Goal: Task Accomplishment & Management: Manage account settings

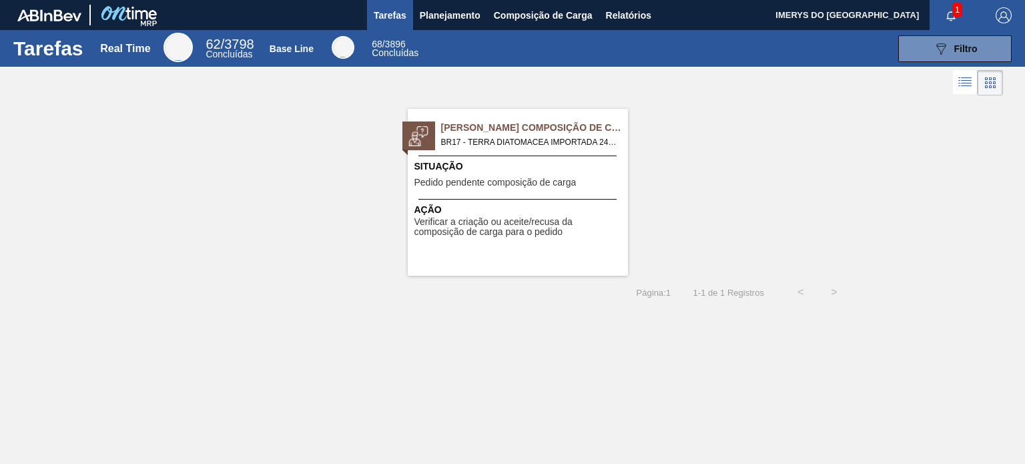
click at [532, 193] on div "Pedido Aguardando Composição de Carga BR17 - TERRA DIATOMACEA IMPORTADA 24KG Pe…" at bounding box center [518, 192] width 220 height 167
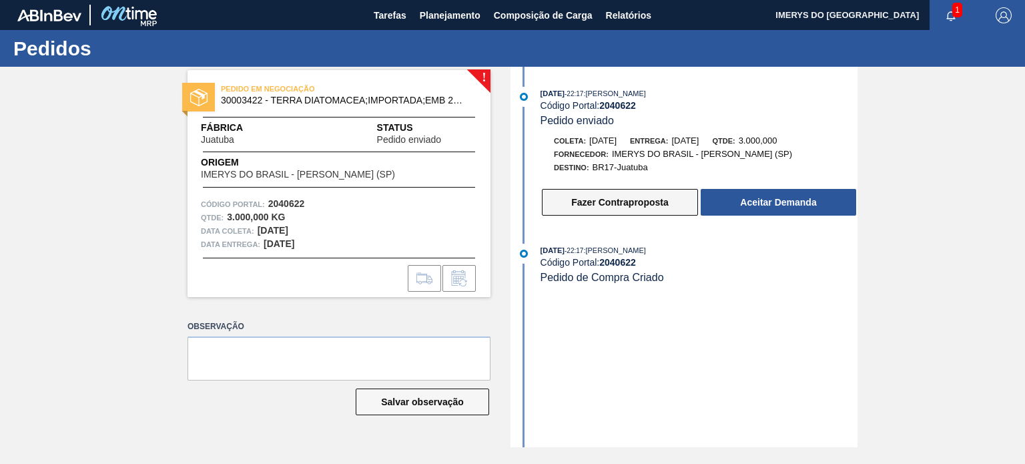
click at [631, 202] on button "Fazer Contraproposta" at bounding box center [620, 202] width 156 height 27
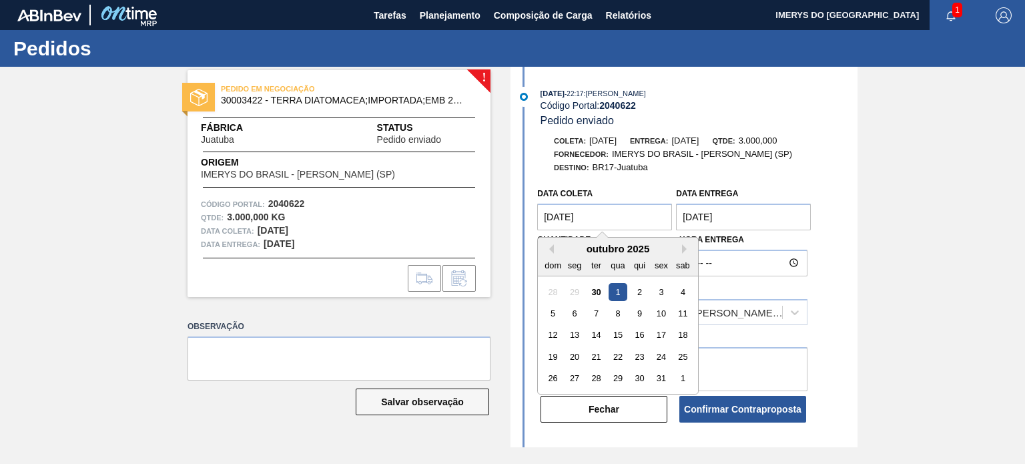
drag, startPoint x: 625, startPoint y: 221, endPoint x: 609, endPoint y: 234, distance: 20.9
click at [625, 221] on coleta "[DATE]" at bounding box center [604, 217] width 135 height 27
click at [637, 293] on div "2" at bounding box center [640, 292] width 18 height 18
type coleta "02/10/2025"
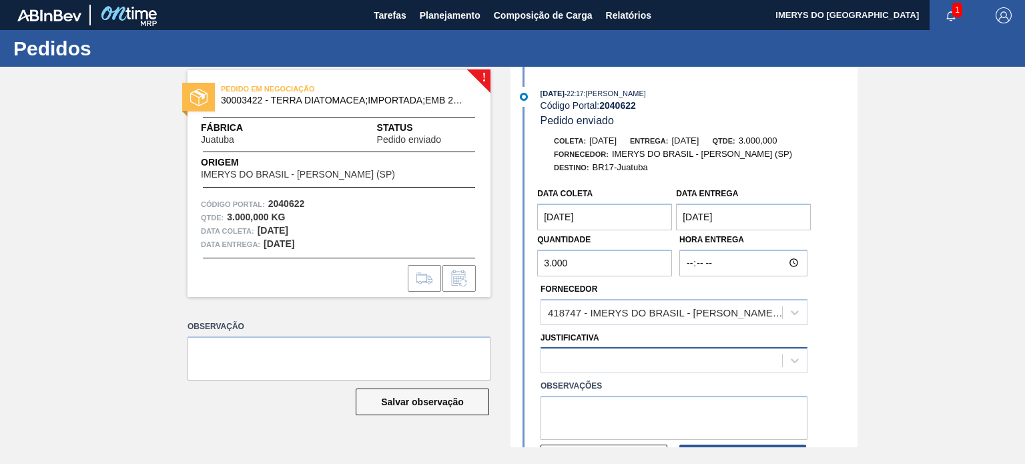
click at [605, 362] on div at bounding box center [661, 360] width 241 height 19
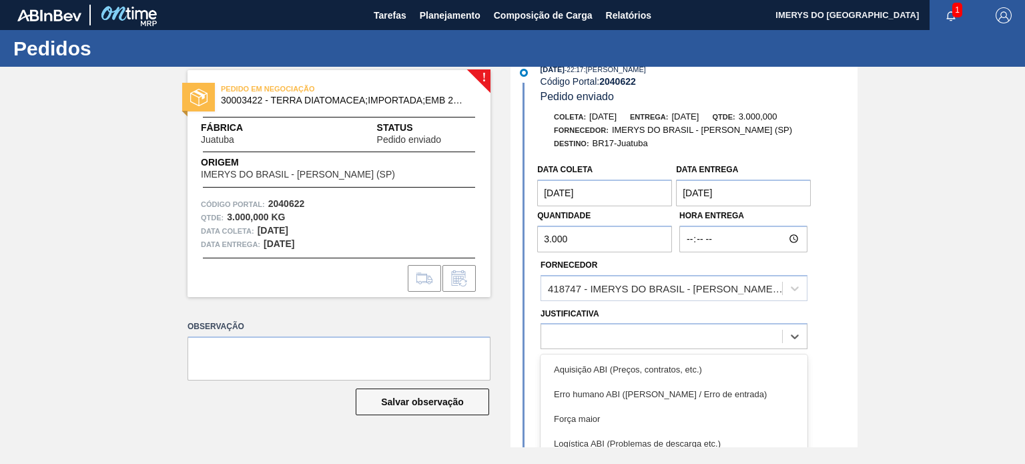
scroll to position [67, 0]
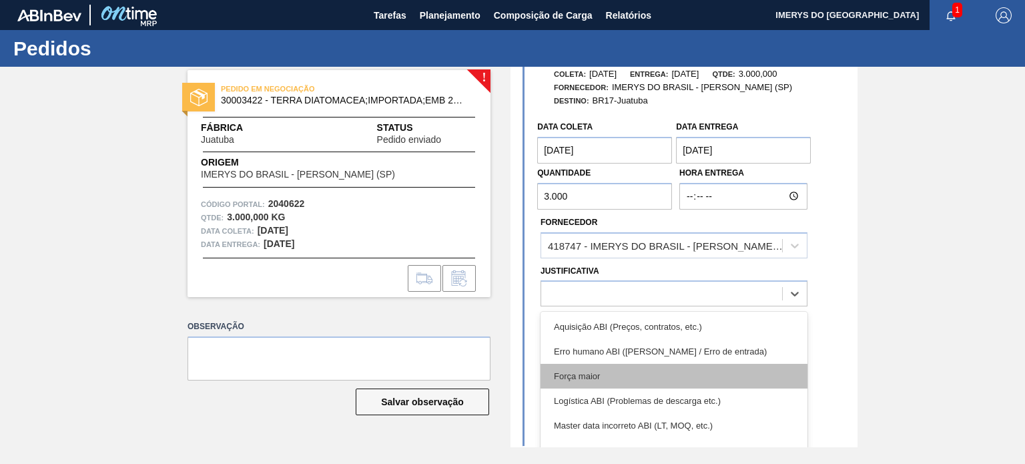
click at [619, 388] on div "Força maior" at bounding box center [674, 376] width 267 height 25
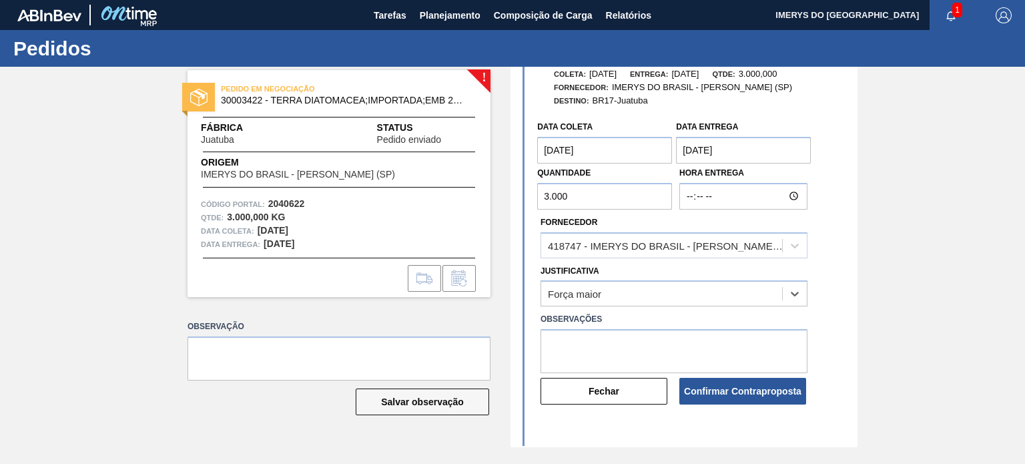
scroll to position [122, 0]
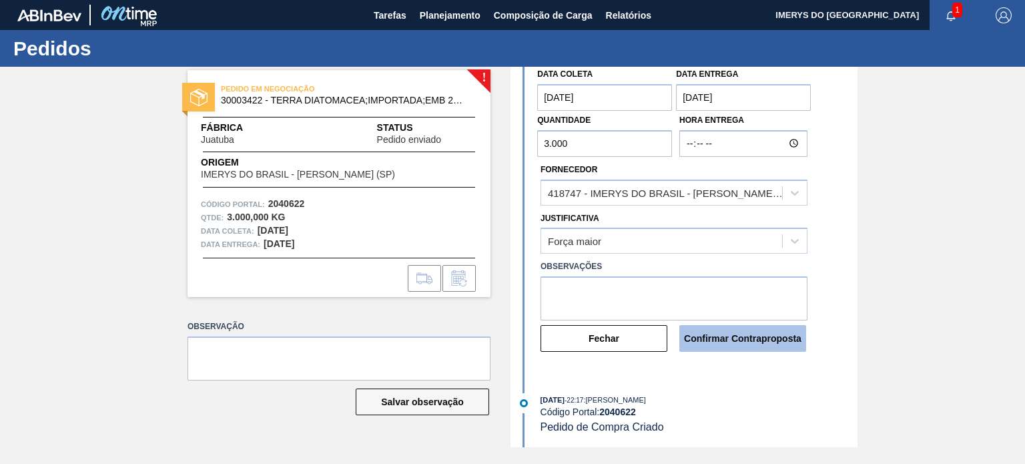
click at [728, 344] on button "Confirmar Contraproposta" at bounding box center [742, 338] width 127 height 27
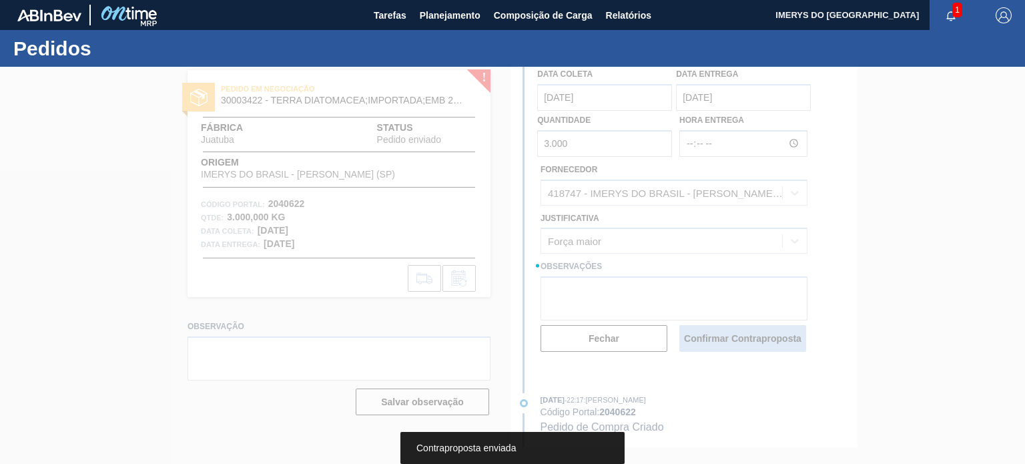
scroll to position [0, 0]
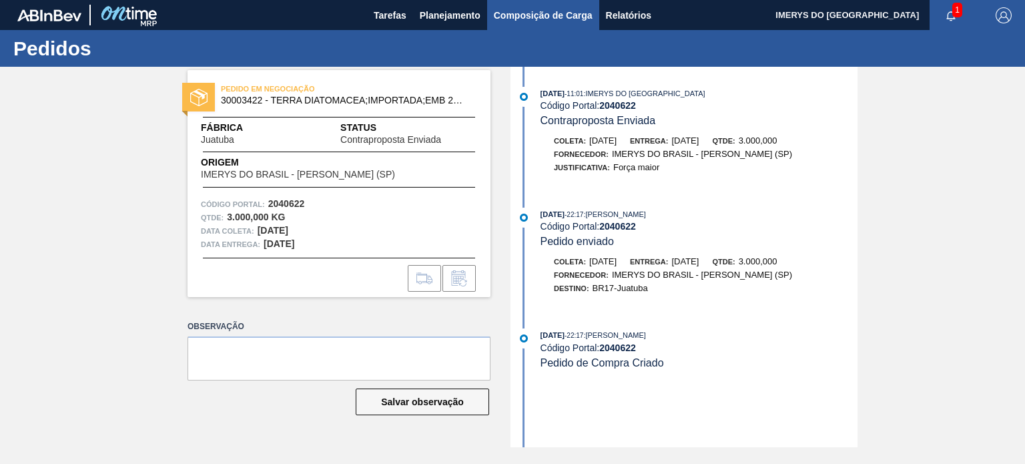
click at [547, 17] on span "Composição de Carga" at bounding box center [543, 15] width 99 height 16
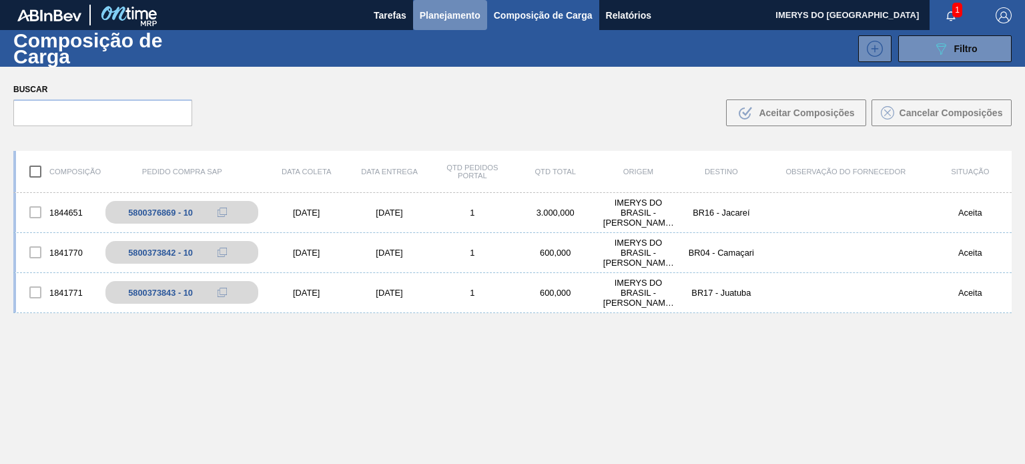
click at [447, 19] on span "Planejamento" at bounding box center [450, 15] width 61 height 16
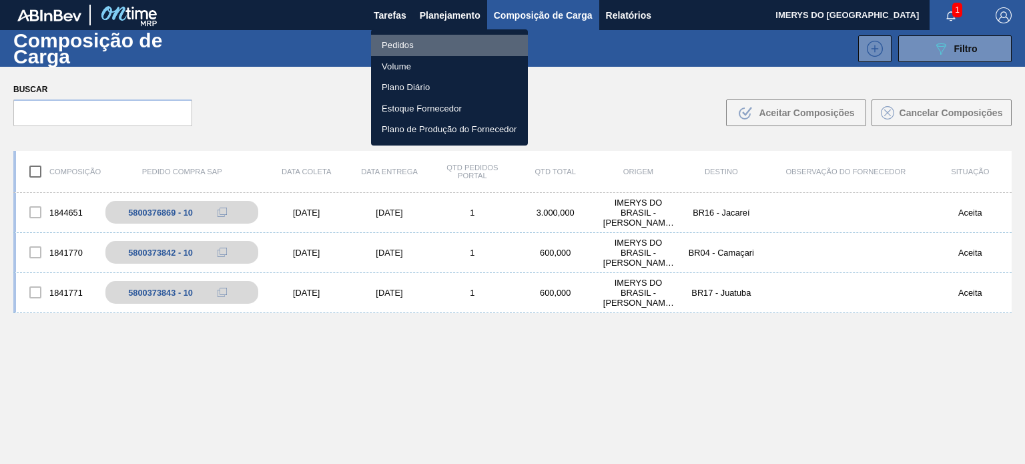
click at [421, 46] on li "Pedidos" at bounding box center [449, 45] width 157 height 21
